Goal: Browse casually

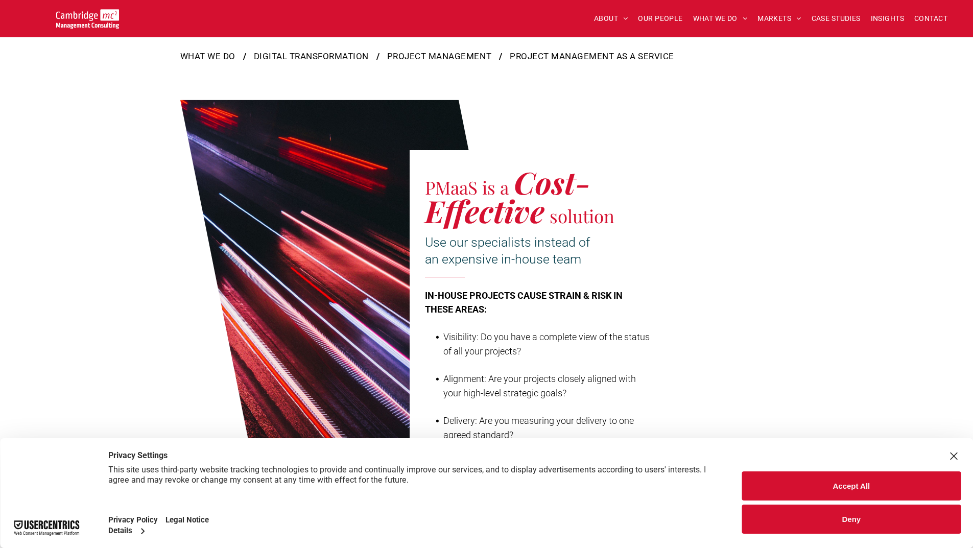
scroll to position [374, 0]
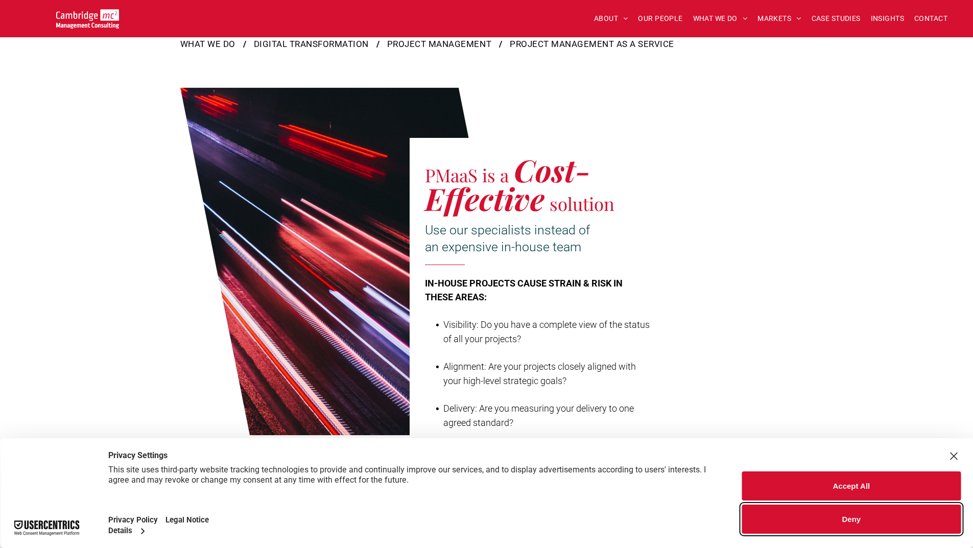
click at [860, 512] on button "Deny" at bounding box center [851, 518] width 219 height 29
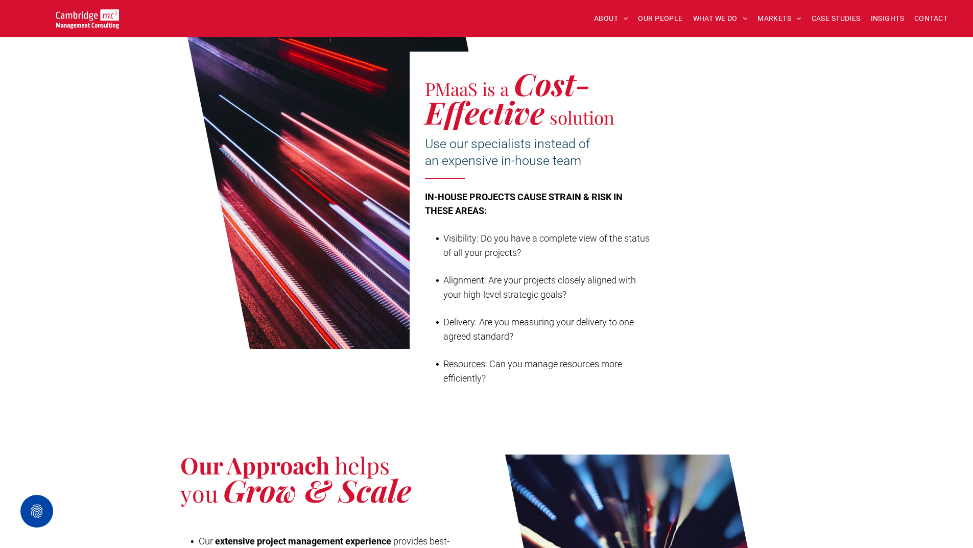
scroll to position [539, 0]
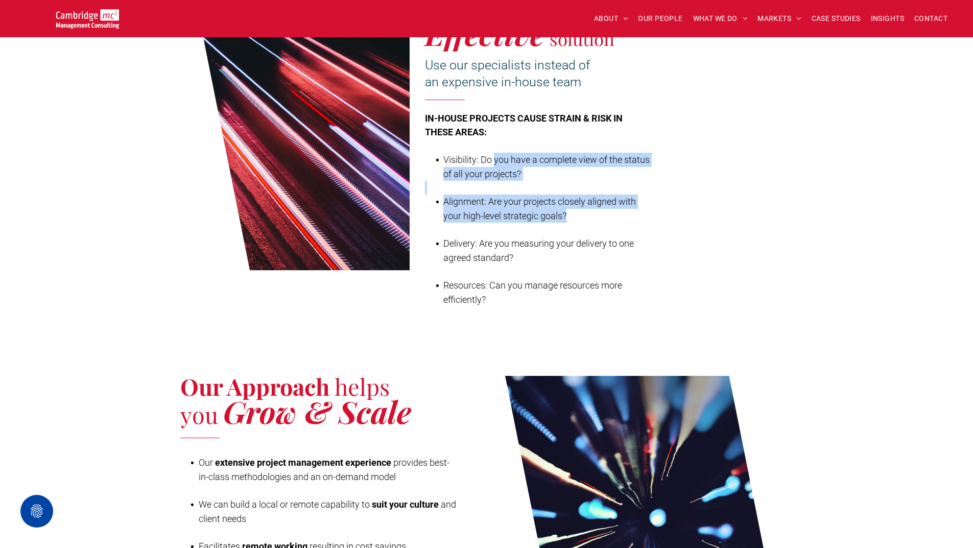
drag, startPoint x: 494, startPoint y: 164, endPoint x: 550, endPoint y: 237, distance: 91.7
click at [551, 236] on div "IN-HOUSE PROJECTS CAUSE STRAIN & RISK IN THESE AREAS: Visibility: Do you have a…" at bounding box center [537, 208] width 225 height 197
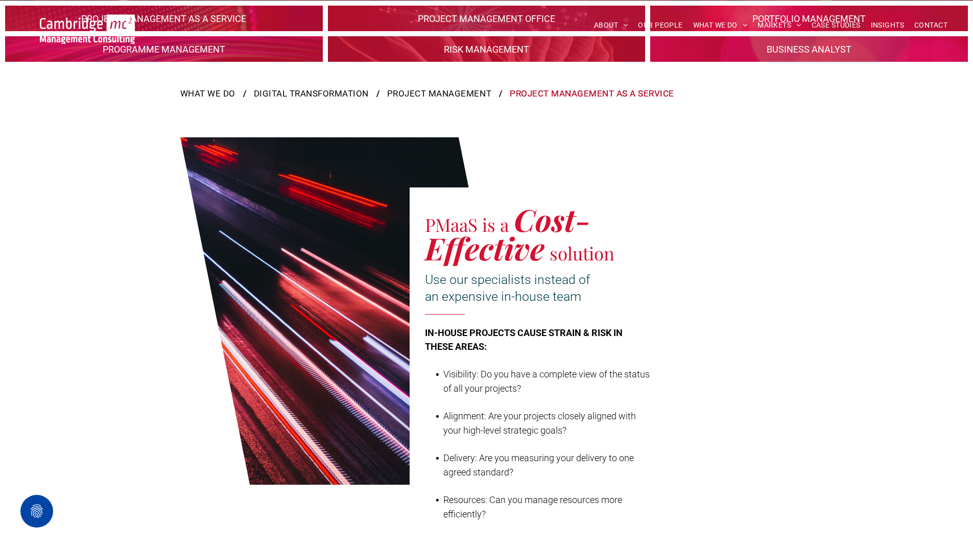
scroll to position [0, 0]
